Goal: Task Accomplishment & Management: Use online tool/utility

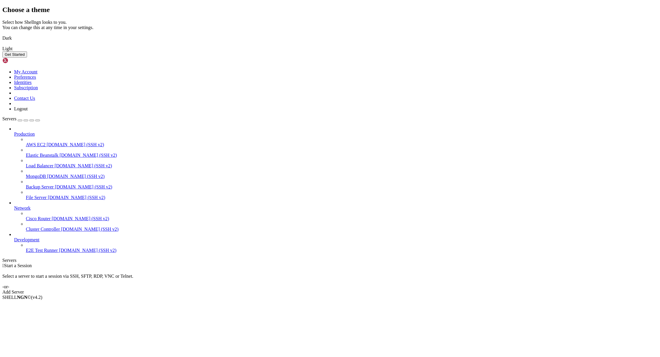
click at [2, 34] on img at bounding box center [2, 34] width 0 height 0
click at [27, 58] on button "Get Started" at bounding box center [14, 54] width 25 height 6
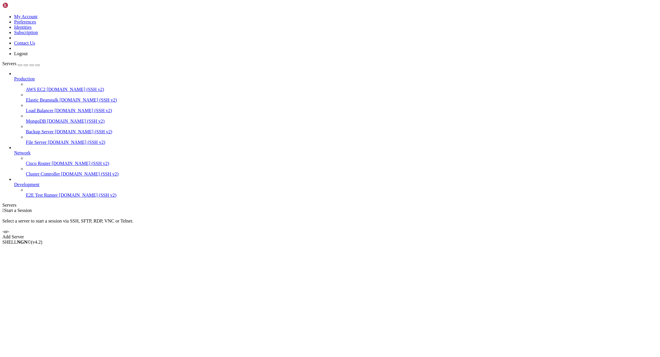
click at [365, 234] on link "Add Server" at bounding box center [329, 236] width 655 height 5
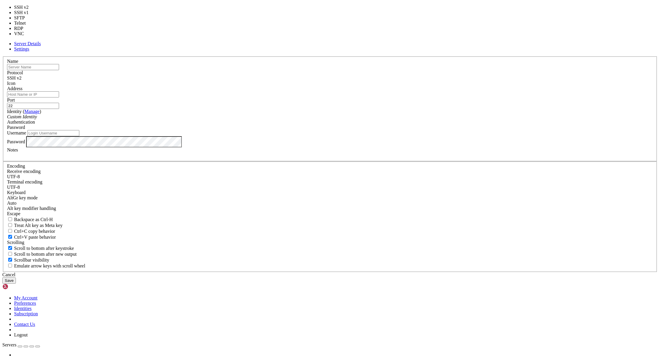
click at [21, 80] on span "SSH v2" at bounding box center [14, 77] width 14 height 5
click at [367, 81] on div "SSH v2" at bounding box center [329, 77] width 645 height 5
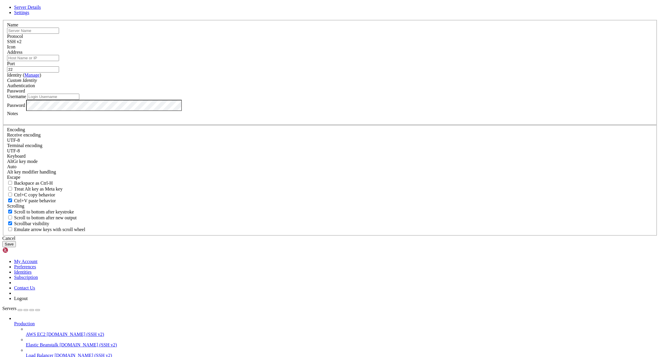
click at [7, 50] on span at bounding box center [7, 50] width 0 height 0
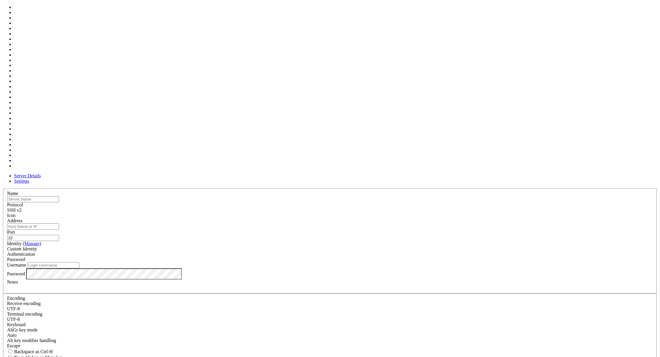
click at [402, 218] on div at bounding box center [329, 218] width 645 height 0
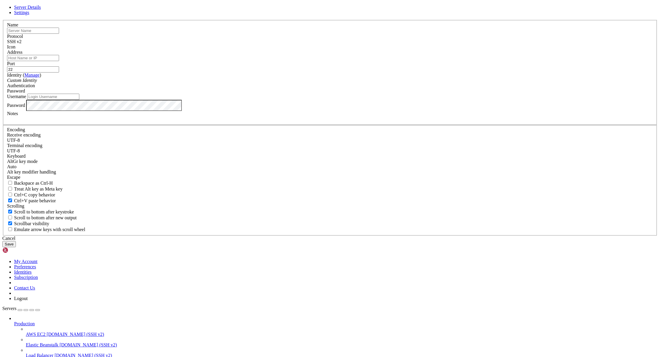
click at [51, 34] on div "Server Details Settings Name Protocol SSH v2 Icon" at bounding box center [329, 126] width 655 height 242
click at [63, 36] on div "Server Details Settings Name Protocol SSH v2 Icon" at bounding box center [329, 126] width 655 height 242
click at [66, 35] on div "Server Details Settings Name Protocol SSH v2 Icon" at bounding box center [329, 126] width 655 height 242
click at [318, 83] on div "Custom Identity" at bounding box center [329, 80] width 645 height 5
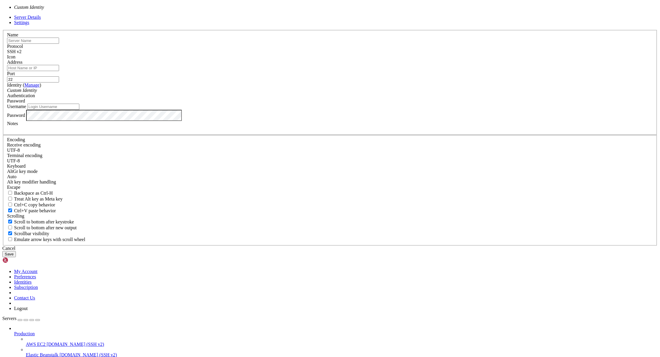
click at [318, 93] on div "Custom Identity" at bounding box center [329, 90] width 645 height 5
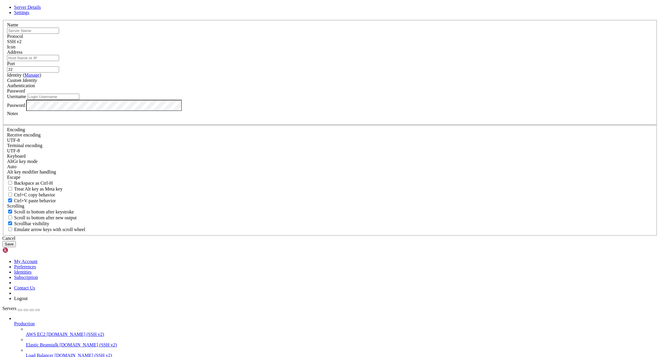
click at [384, 94] on div "Password" at bounding box center [329, 90] width 645 height 5
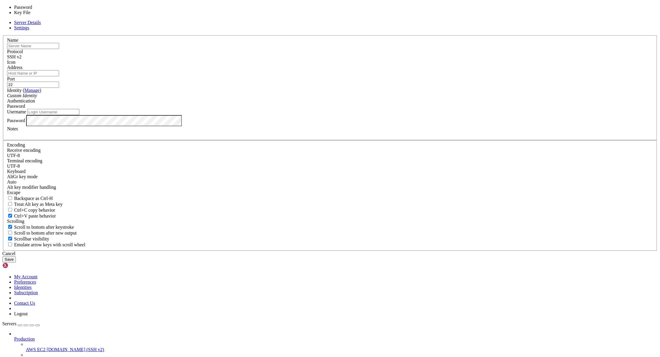
click at [384, 109] on div "Password" at bounding box center [329, 106] width 645 height 5
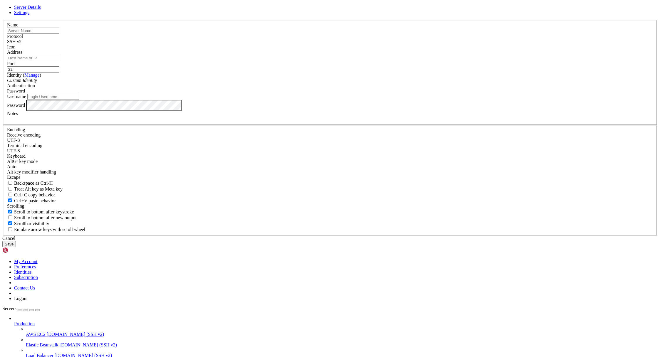
click at [79, 100] on input "Username" at bounding box center [53, 97] width 52 height 6
type input "root"
click at [59, 61] on input "Address" at bounding box center [33, 58] width 52 height 6
paste input "[TECHNICAL_ID]"
type input "[TECHNICAL_ID]"
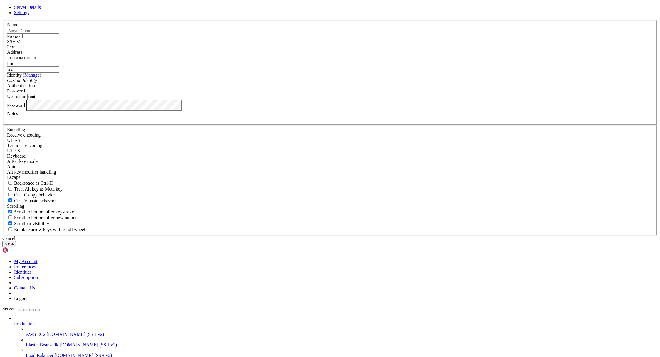
click at [59, 34] on input "text" at bounding box center [33, 31] width 52 height 6
type input "SUP"
click at [79, 100] on input "root" at bounding box center [53, 97] width 52 height 6
click at [16, 247] on button "Save" at bounding box center [9, 244] width 14 height 6
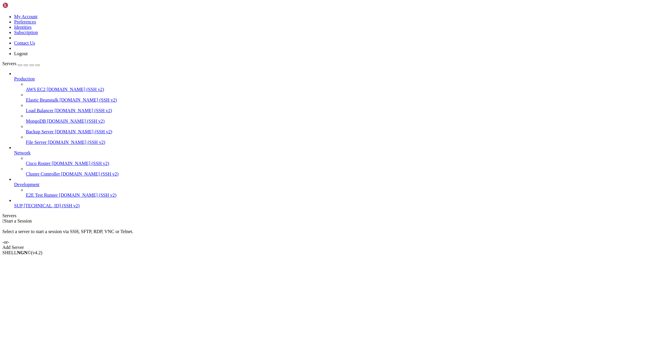
click at [14, 76] on icon at bounding box center [14, 76] width 0 height 0
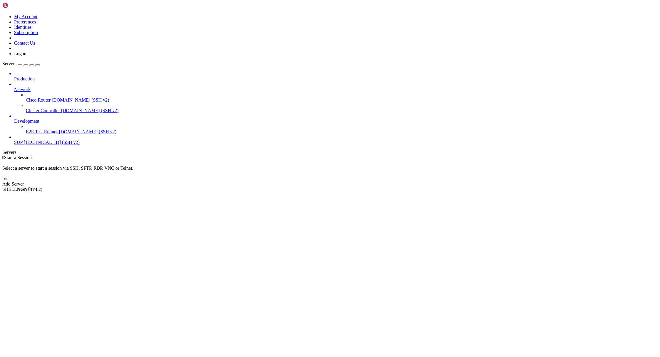
click at [14, 87] on icon at bounding box center [14, 87] width 0 height 0
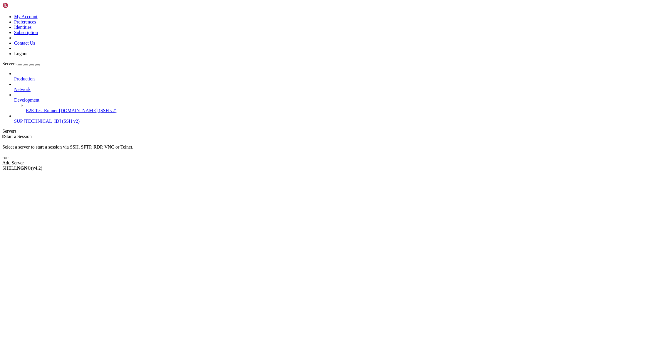
click at [14, 97] on icon at bounding box center [14, 97] width 0 height 0
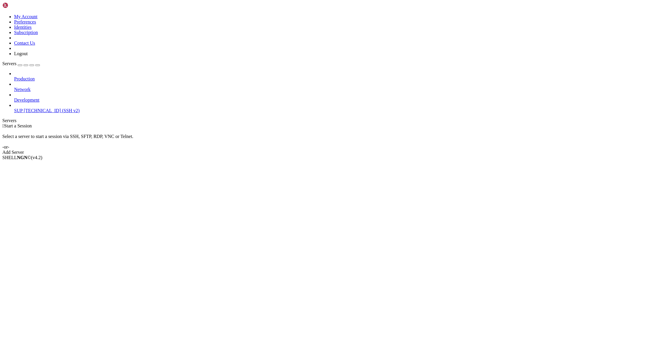
click at [58, 108] on link "SUP [TECHNICAL_ID] (SSH v2)" at bounding box center [335, 110] width 643 height 5
click at [23, 108] on span "SUP" at bounding box center [18, 110] width 9 height 5
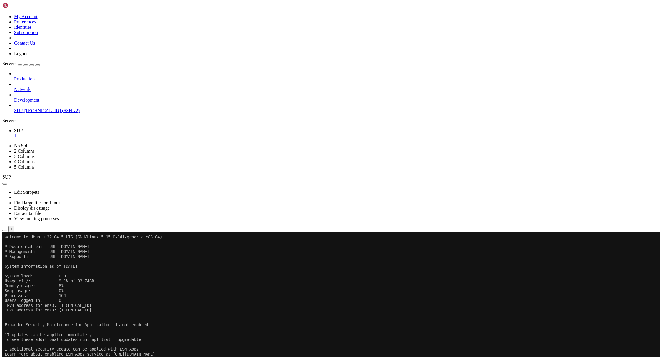
click at [216, 331] on x-row at bounding box center [295, 329] width 580 height 5
click at [12, 227] on div "" at bounding box center [11, 229] width 1 height 4
click at [115, 278] on x-row "System load: 0.0" at bounding box center [295, 276] width 580 height 5
click at [26, 295] on span "Delete" at bounding box center [20, 297] width 12 height 5
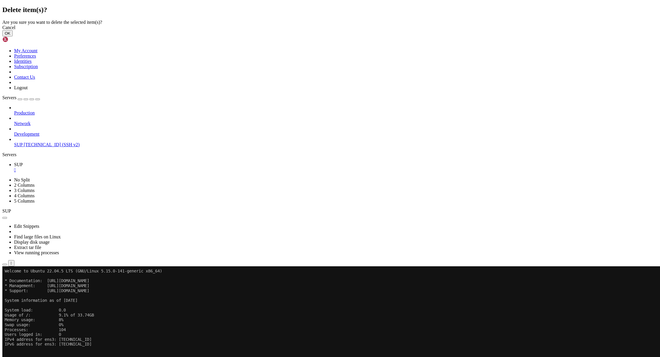
click at [13, 36] on button "OK" at bounding box center [7, 33] width 10 height 6
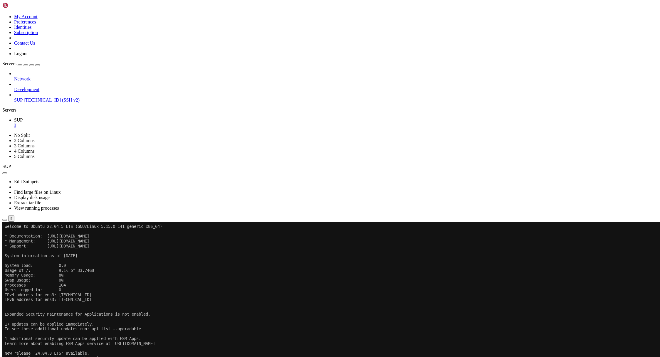
click at [60, 284] on li "Delete" at bounding box center [40, 286] width 53 height 5
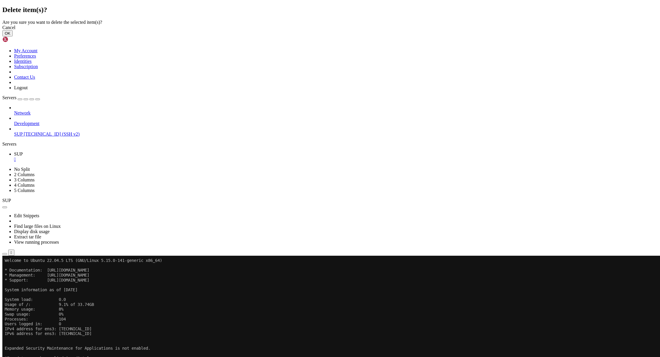
click at [13, 36] on button "OK" at bounding box center [7, 33] width 10 height 6
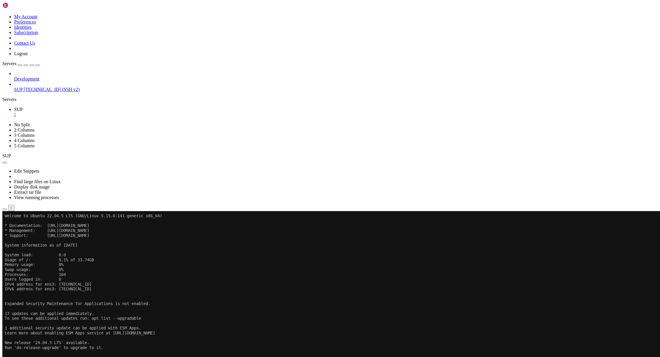
click at [62, 274] on li "Delete" at bounding box center [40, 276] width 53 height 5
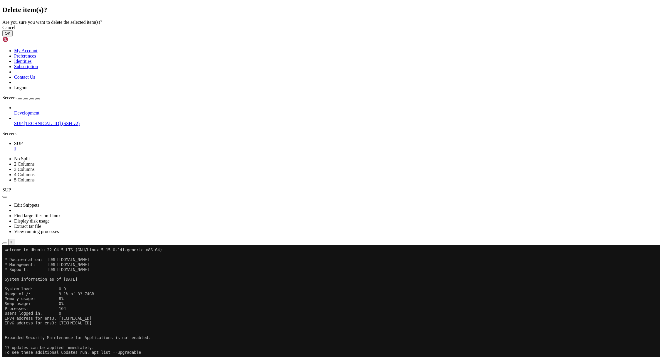
click at [13, 36] on button "OK" at bounding box center [7, 33] width 10 height 6
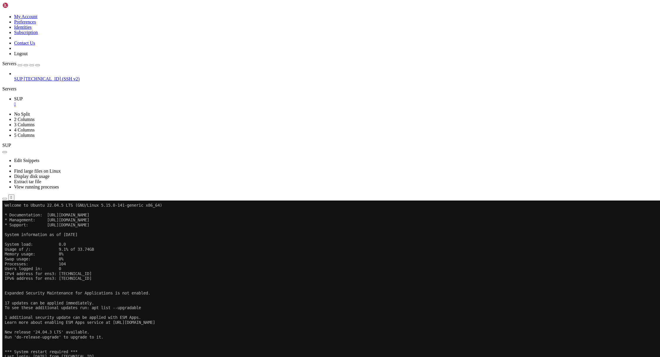
click at [97, 102] on div "" at bounding box center [335, 104] width 643 height 5
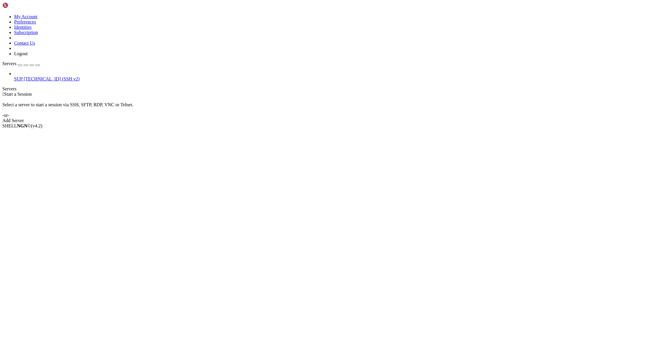
click at [216, 97] on div "Select a server to start a session via SSH, SFTP, RDP, VNC or Telnet. -or-" at bounding box center [329, 107] width 655 height 21
click at [43, 76] on span "[TECHNICAL_ID] (SSH v2)" at bounding box center [52, 78] width 56 height 5
click at [68, 170] on li "Properties" at bounding box center [40, 172] width 53 height 5
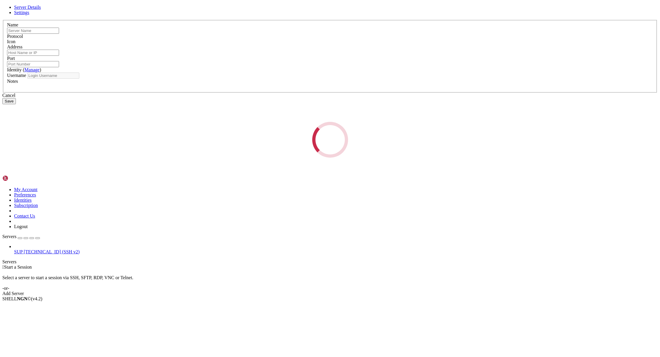
type input "SUP"
type input "[TECHNICAL_ID]"
type input "22"
click at [296, 122] on div "Loading..." at bounding box center [329, 140] width 655 height 36
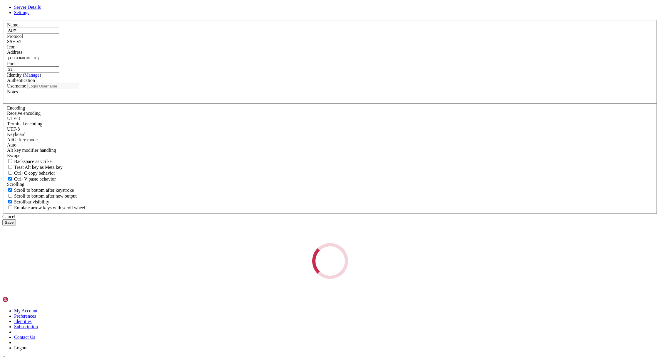
type input "root"
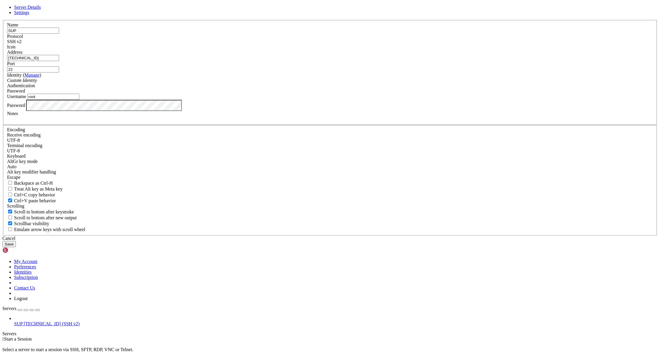
click at [29, 15] on span "Settings" at bounding box center [21, 12] width 15 height 5
click at [313, 169] on div "Auto" at bounding box center [329, 166] width 645 height 5
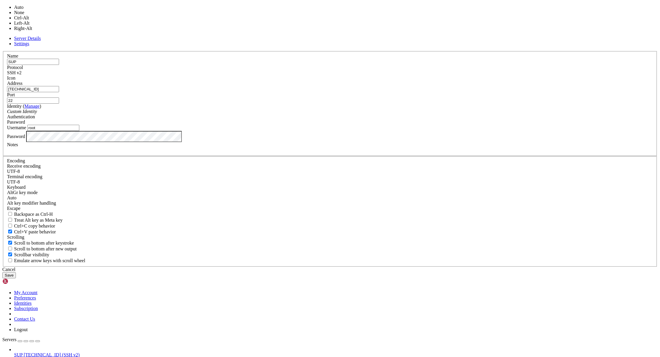
click at [26, 185] on label "Keyboard" at bounding box center [16, 187] width 18 height 5
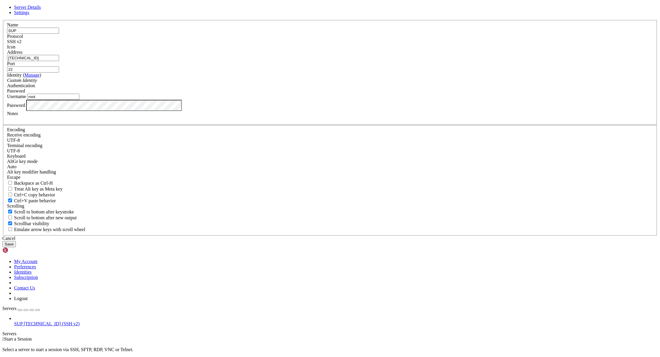
click at [16, 247] on button "Save" at bounding box center [9, 244] width 14 height 6
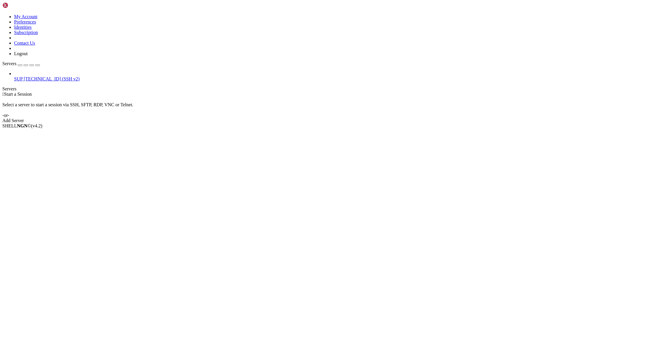
click at [41, 76] on span "[TECHNICAL_ID] (SSH v2)" at bounding box center [52, 78] width 56 height 5
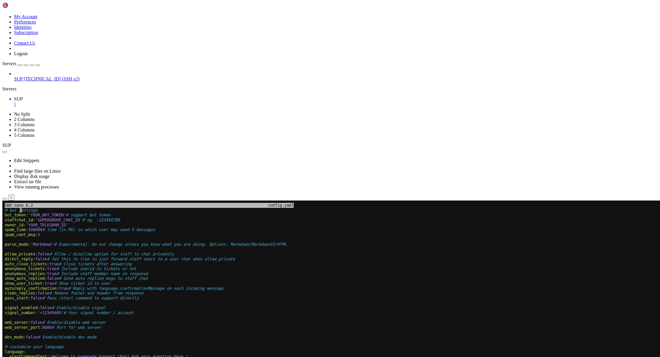
click at [51, 214] on span "'YOUR_BOT_TOKEN'" at bounding box center [47, 215] width 38 height 5
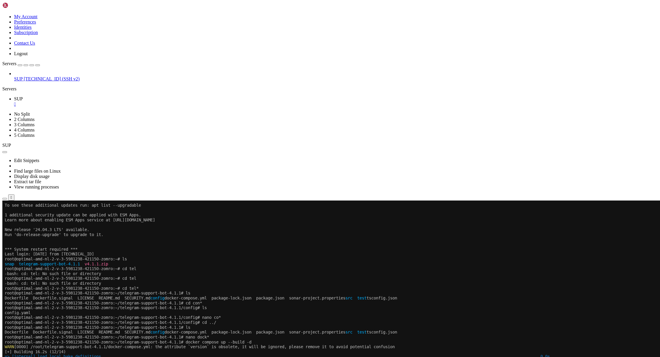
scroll to position [112, 0]
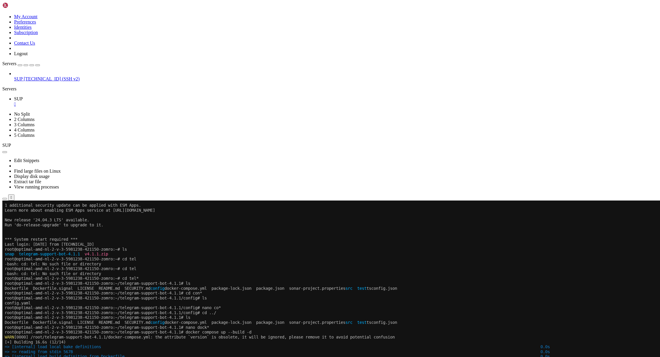
click at [7, 151] on button "button" at bounding box center [4, 152] width 5 height 2
click at [115, 96] on ul "SUP " at bounding box center [329, 101] width 655 height 11
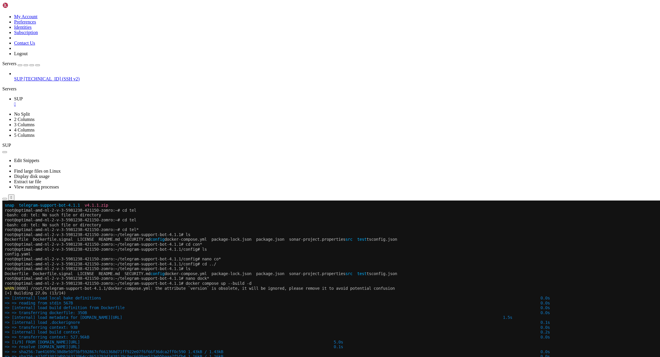
click at [5, 199] on icon "button" at bounding box center [5, 199] width 0 height 0
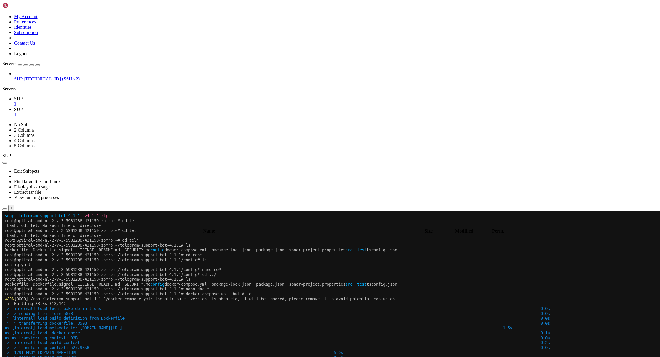
type input "/root"
click at [124, 112] on div "" at bounding box center [335, 114] width 643 height 5
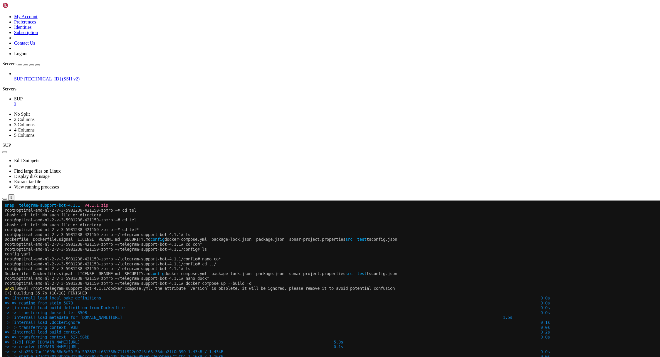
click at [38, 65] on icon "button" at bounding box center [38, 65] width 0 height 0
click at [2, 112] on link at bounding box center [2, 112] width 0 height 0
click at [35, 117] on link "2 Columns" at bounding box center [24, 119] width 21 height 5
click at [2, 112] on icon at bounding box center [2, 112] width 0 height 0
click at [332, 272] on x-row "Dockerfile Dockerfile.signal LICENSE README.md SECURITY.md config docker-compos…" at bounding box center [327, 273] width 645 height 5
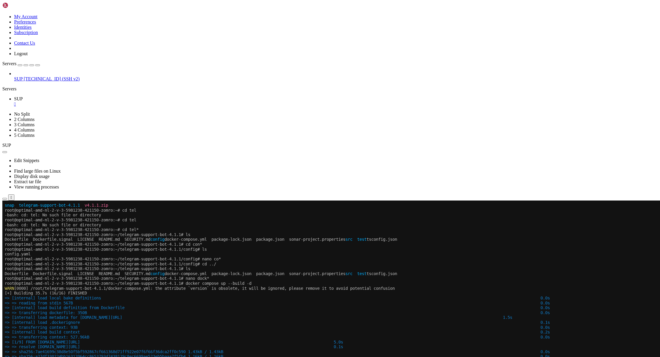
click at [5, 152] on icon "button" at bounding box center [5, 152] width 0 height 0
click at [38, 184] on link "View running processes" at bounding box center [36, 186] width 45 height 5
click at [179, 304] on span "=> => reading from stdin 567B 0.0s" at bounding box center [277, 303] width 545 height 5
click at [7, 151] on button "button" at bounding box center [4, 152] width 5 height 2
click at [23, 158] on link "Edit Snippets" at bounding box center [26, 160] width 25 height 5
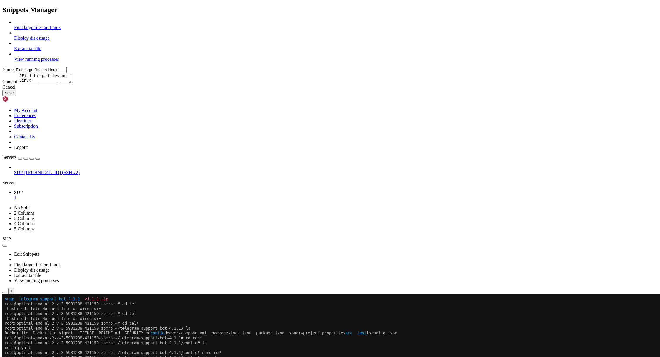
click at [50, 41] on link "Display disk usage" at bounding box center [32, 38] width 36 height 5
type input "Display disk usage"
type textarea "df -h -t"
click at [284, 46] on div at bounding box center [335, 43] width 643 height 5
type input "Extract tar file"
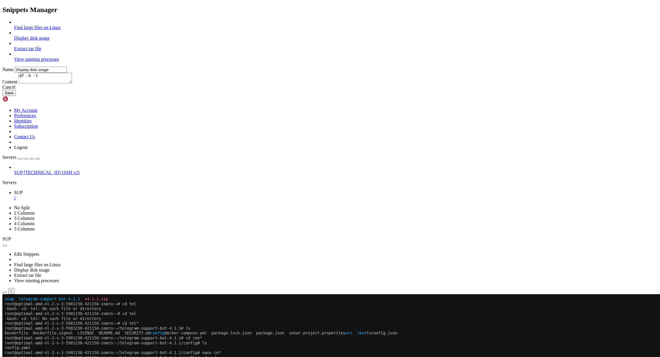
type textarea "#Append the file name to extract tar xvf"
click at [284, 36] on div at bounding box center [335, 32] width 643 height 5
type input "Display disk usage"
type textarea "df -h -t"
click at [284, 46] on div at bounding box center [335, 43] width 643 height 5
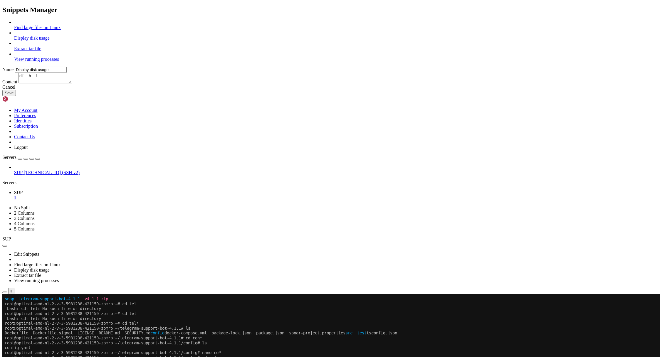
type input "Extract tar file"
type textarea "#Append the file name to extract tar xvf"
click at [59, 62] on link "View running processes" at bounding box center [36, 59] width 45 height 5
type input "View running processes"
type textarea "#View current running processes in a tree structure ps -efH | more"
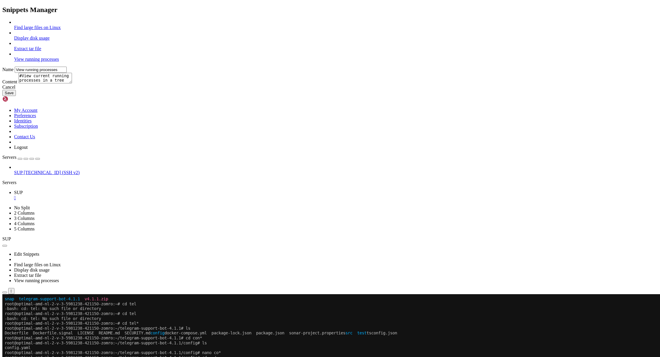
click at [275, 62] on div "Find large files on Linux Display disk usage Extract tar file View running proc…" at bounding box center [329, 41] width 655 height 42
click at [2, 20] on link at bounding box center [2, 20] width 0 height 0
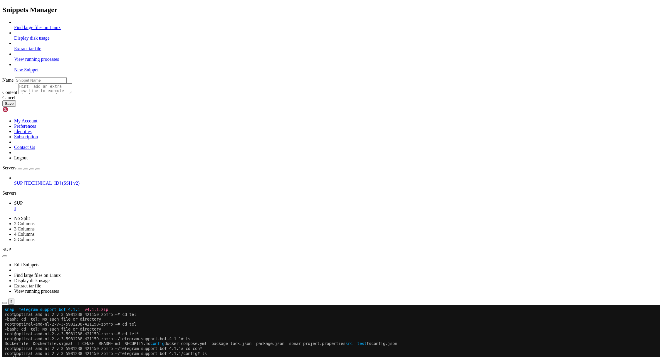
click at [72, 94] on textarea at bounding box center [44, 88] width 53 height 11
type textarea "htop"
drag, startPoint x: 360, startPoint y: 243, endPoint x: 352, endPoint y: 216, distance: 28.2
click at [360, 100] on div "Cancel" at bounding box center [329, 97] width 655 height 5
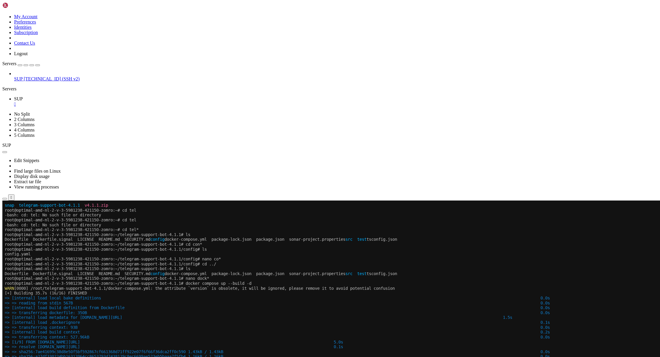
click at [2, 200] on icon at bounding box center [2, 200] width 0 height 0
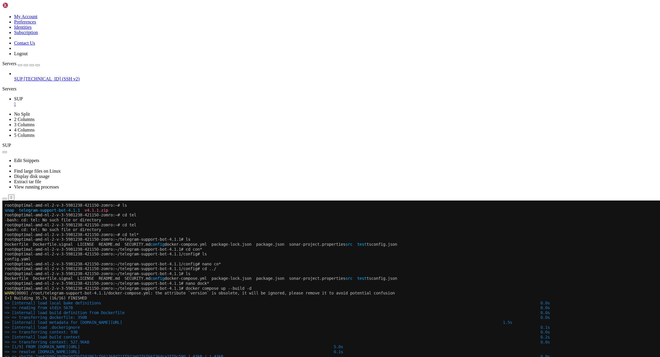
scroll to position [151, 0]
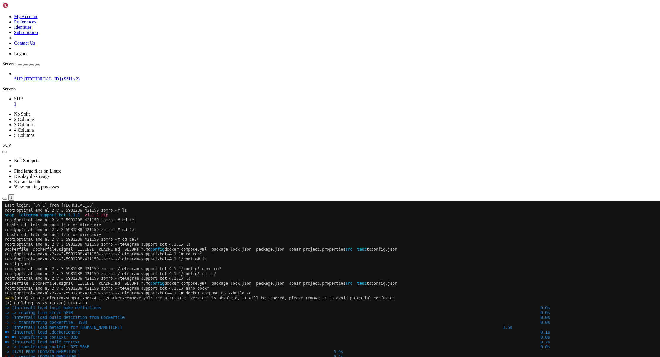
click at [2, 200] on icon at bounding box center [2, 200] width 0 height 0
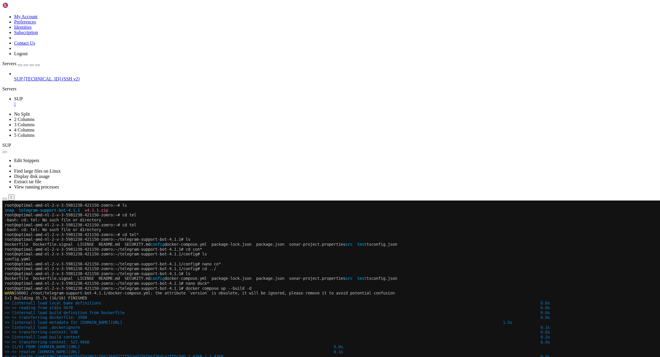
scroll to position [156, 0]
click at [334, 148] on div "Edit Snippets Find large files on Linux Display disk usage Extract tar file Vie…" at bounding box center [329, 174] width 655 height 53
click at [2, 200] on icon at bounding box center [2, 200] width 0 height 0
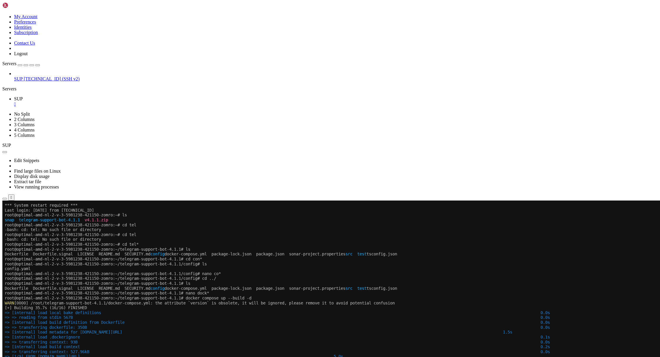
click at [2, 112] on link at bounding box center [2, 112] width 0 height 0
click at [583, 96] on ul "SUP " at bounding box center [329, 101] width 655 height 11
click at [26, 217] on button "Reconnect" at bounding box center [13, 220] width 23 height 6
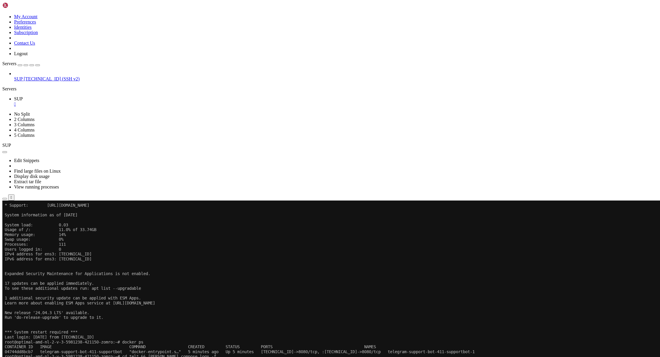
scroll to position [166, 0]
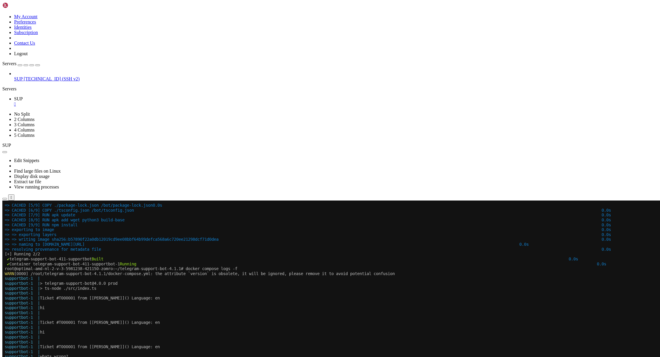
scroll to position [679, 0]
